Goal: Check status: Check status

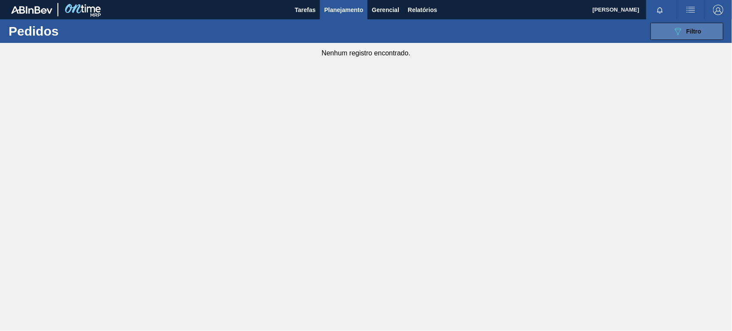
click at [663, 33] on button "089F7B8B-B2A5-4AFE-B5C0-19BA573D28AC Filtro" at bounding box center [687, 31] width 73 height 17
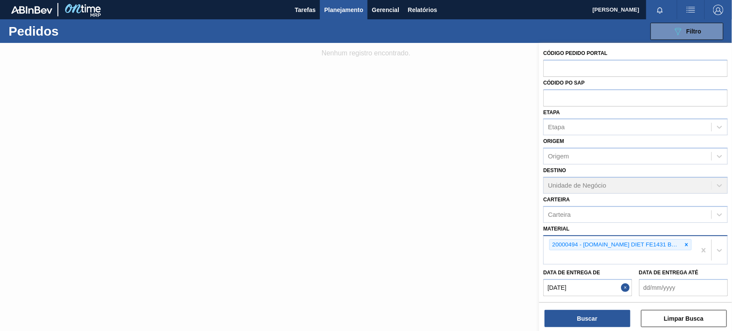
click at [685, 241] on icon at bounding box center [687, 244] width 6 height 6
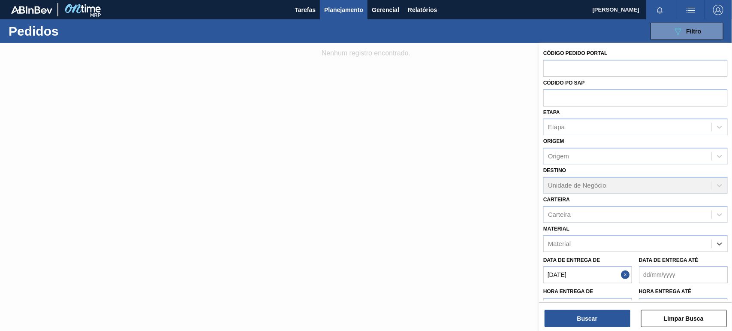
paste input "30003014"
type input "30003014"
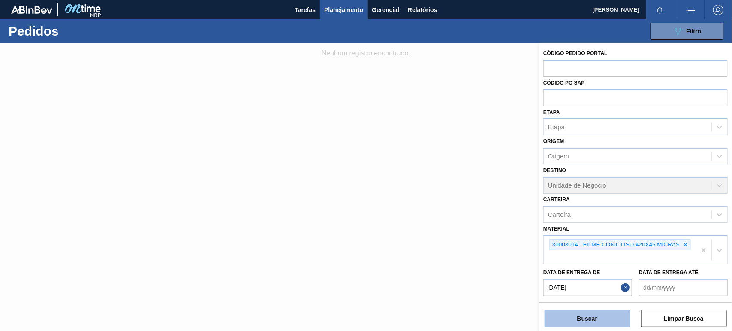
click at [585, 310] on button "Buscar" at bounding box center [588, 318] width 86 height 17
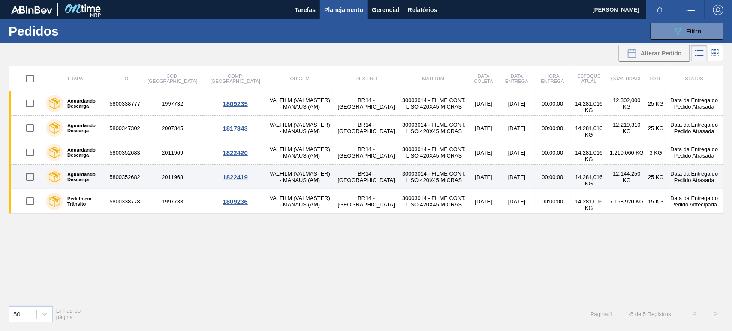
click at [80, 177] on label "Aguardando Descarga" at bounding box center [84, 177] width 42 height 10
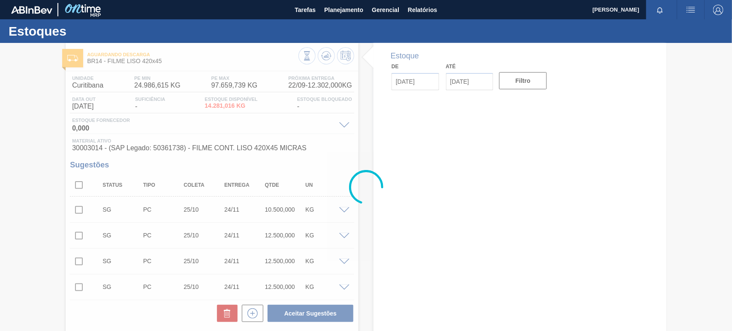
type input "[DATE]"
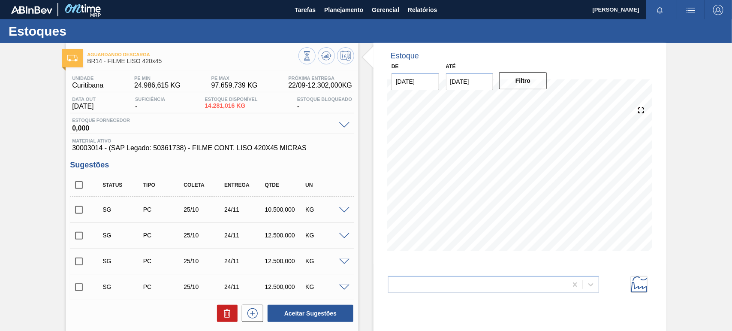
click at [127, 53] on span "Aguardando Descarga" at bounding box center [192, 54] width 211 height 5
click at [78, 63] on div at bounding box center [72, 58] width 21 height 18
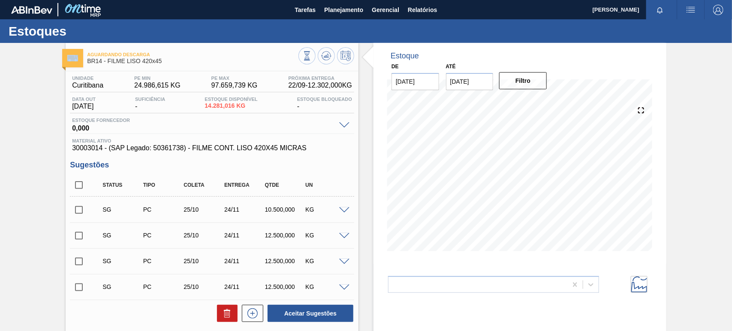
click at [74, 58] on img at bounding box center [72, 58] width 11 height 6
click at [207, 60] on span "BR14 - FILME LISO 420x45" at bounding box center [192, 61] width 211 height 6
click at [139, 58] on span "BR14 - FILME LISO 420x45" at bounding box center [192, 61] width 211 height 6
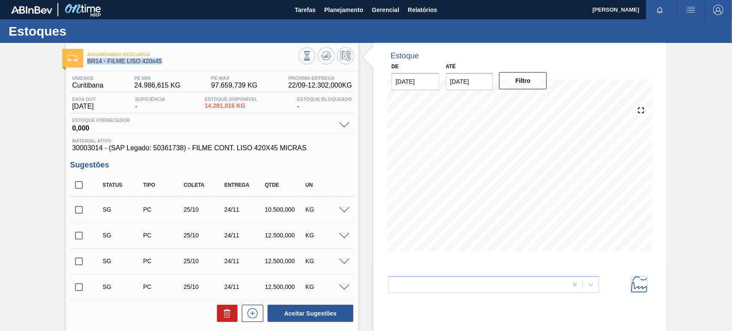
click at [134, 62] on span "BR14 - FILME LISO 420x45" at bounding box center [192, 61] width 211 height 6
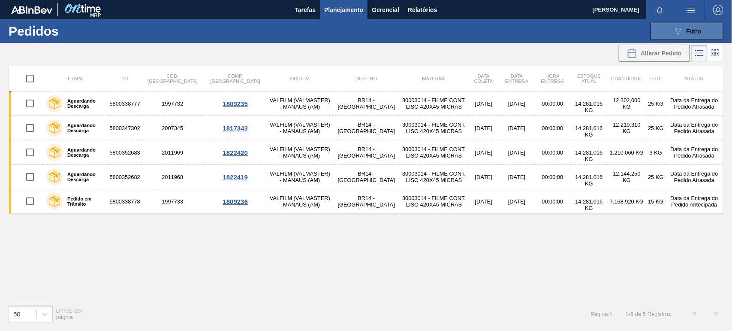
click at [682, 33] on icon "089F7B8B-B2A5-4AFE-B5C0-19BA573D28AC" at bounding box center [678, 31] width 10 height 10
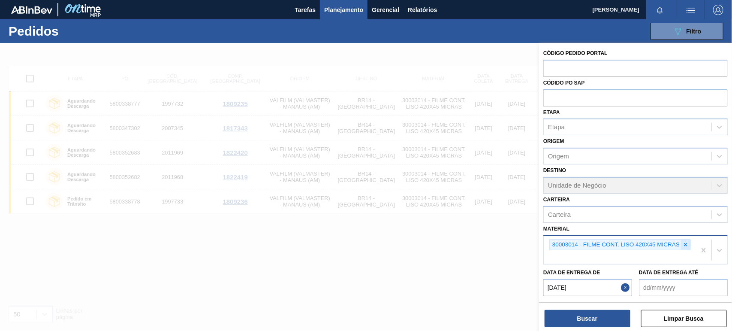
click at [685, 245] on icon at bounding box center [686, 244] width 6 height 6
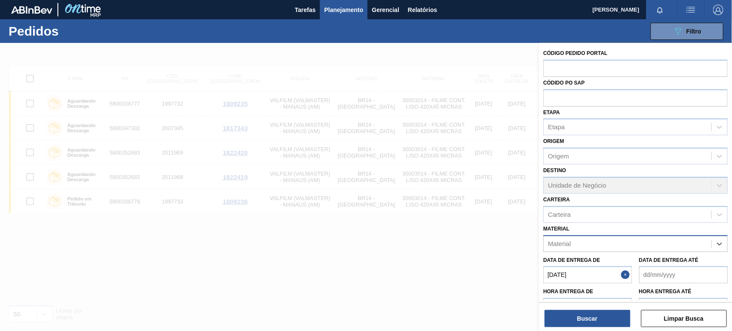
click at [649, 245] on div "Material" at bounding box center [628, 243] width 168 height 12
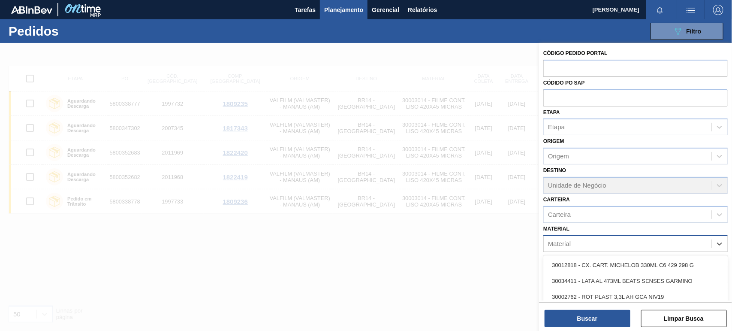
paste input "30003105"
type input "30003105"
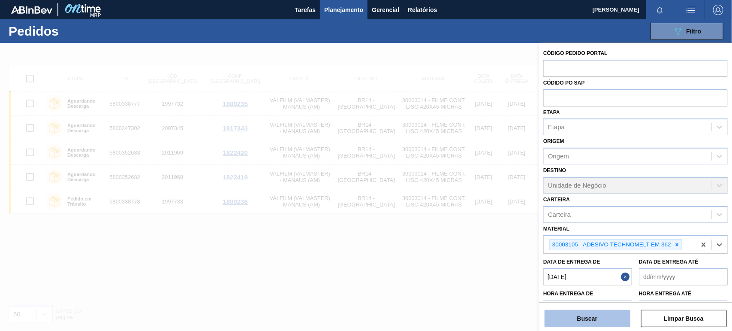
click at [607, 321] on button "Buscar" at bounding box center [588, 318] width 86 height 17
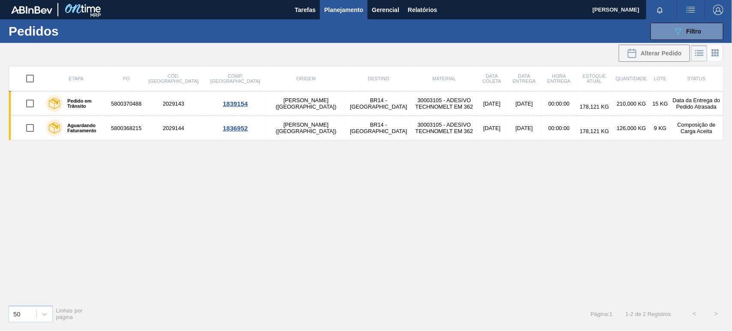
click at [104, 112] on div "Pedido em Trânsito" at bounding box center [76, 103] width 65 height 21
